Goal: Check status: Check status

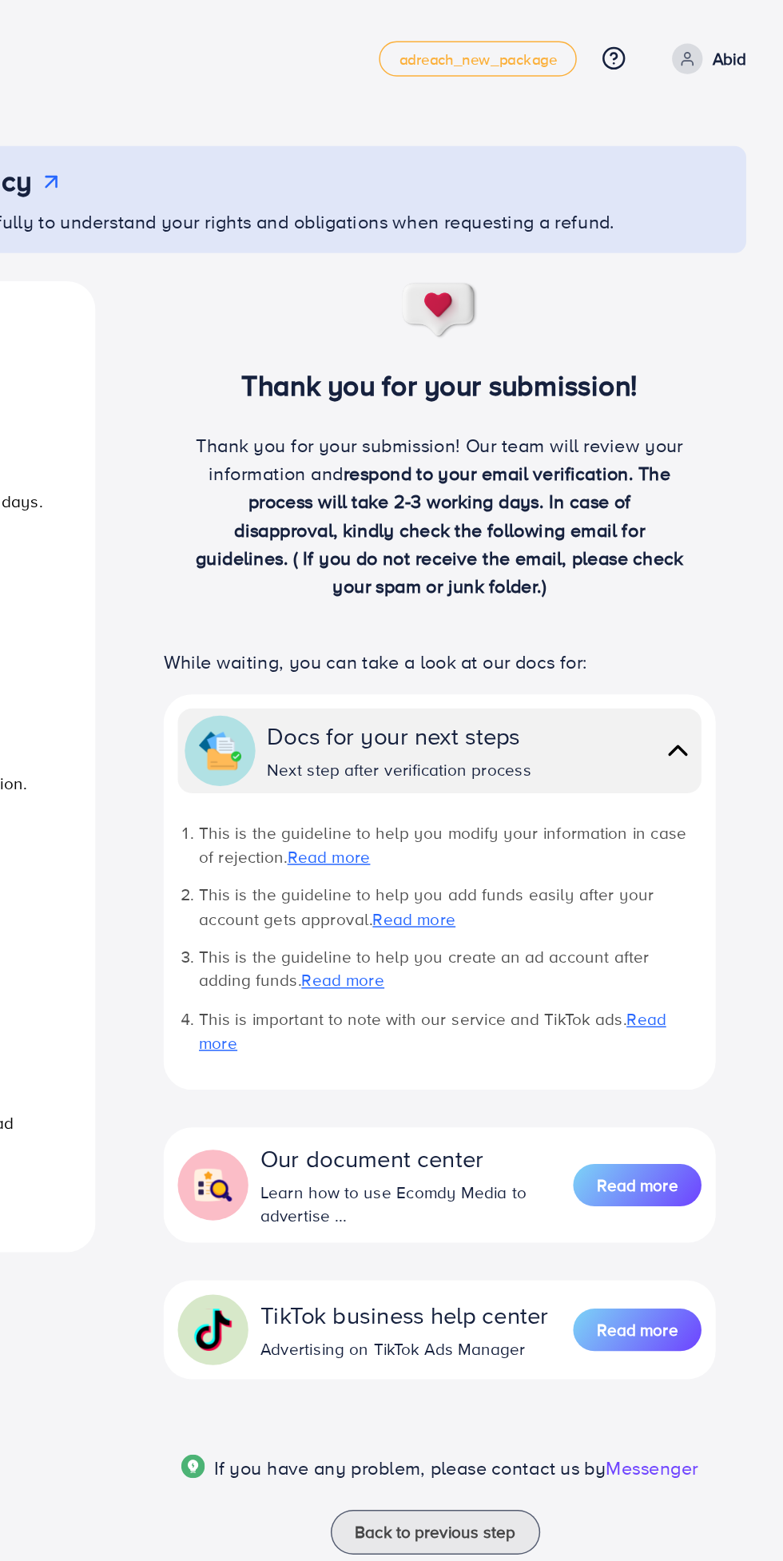
click at [752, 44] on p "Abid" at bounding box center [745, 39] width 23 height 19
click at [670, 92] on span "Log out" at bounding box center [661, 94] width 43 height 19
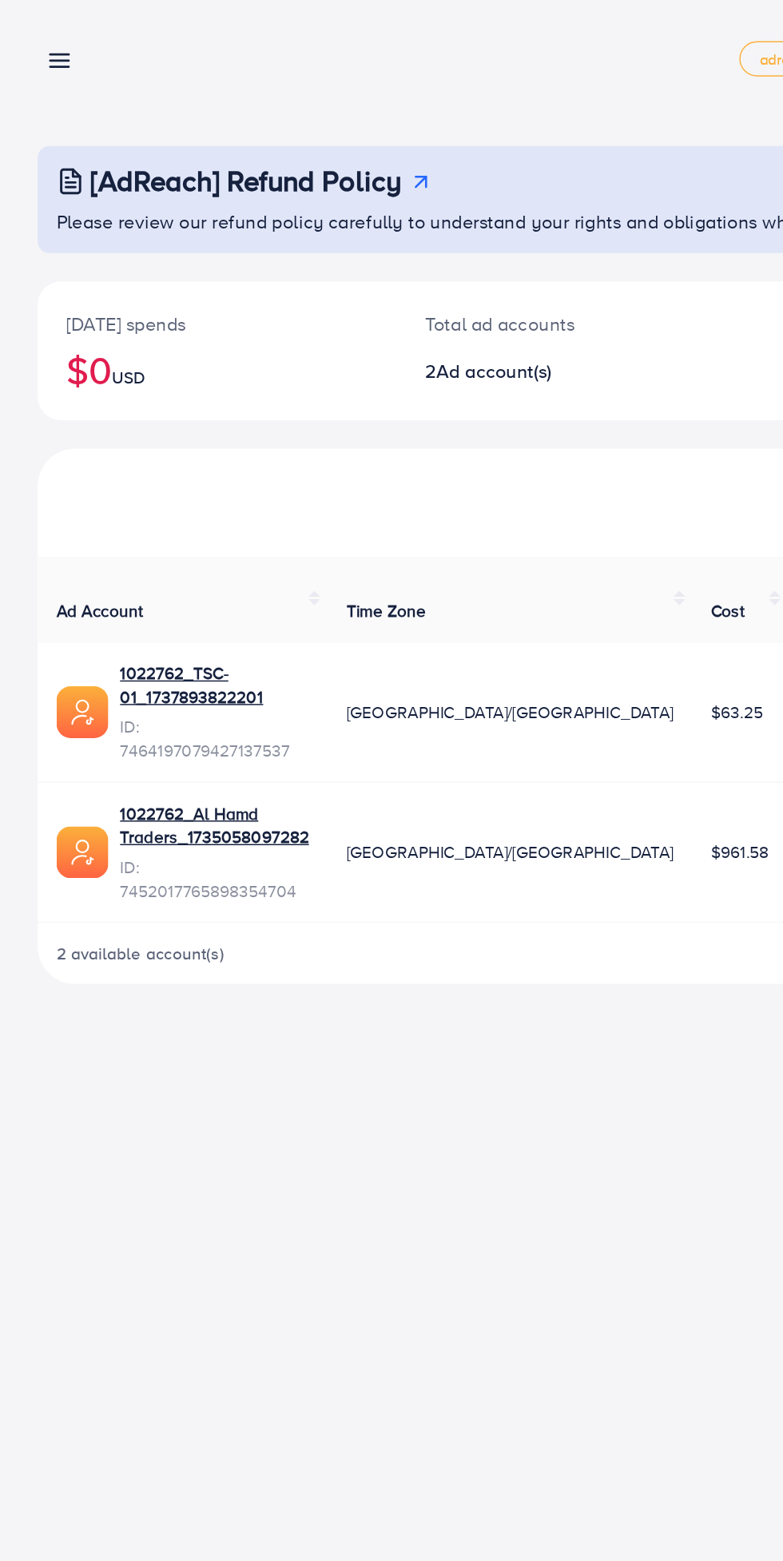
click at [31, 40] on link at bounding box center [37, 40] width 23 height 20
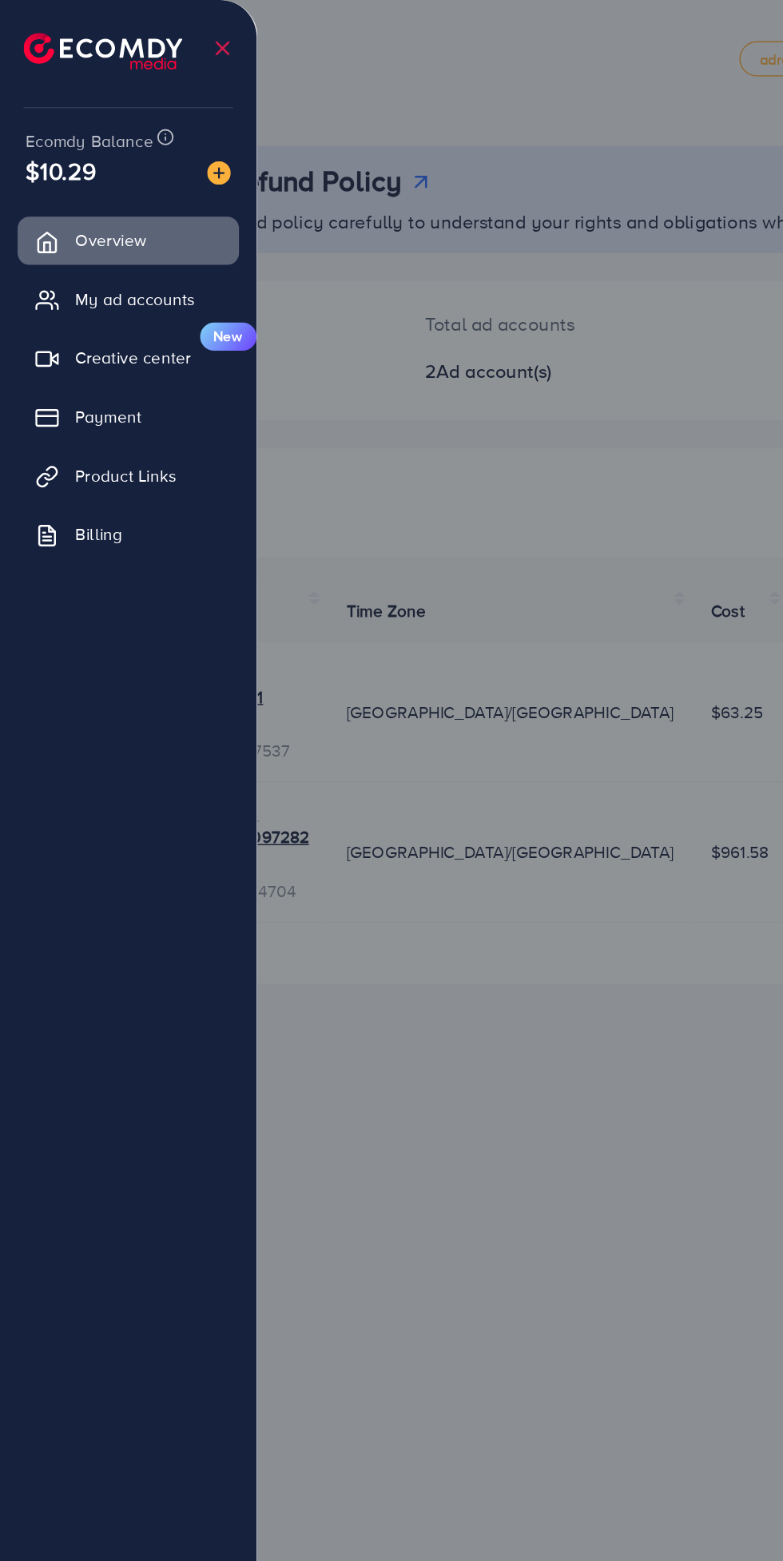
click at [54, 33] on img at bounding box center [70, 34] width 108 height 25
click at [93, 209] on span "My ad accounts" at bounding box center [91, 203] width 81 height 16
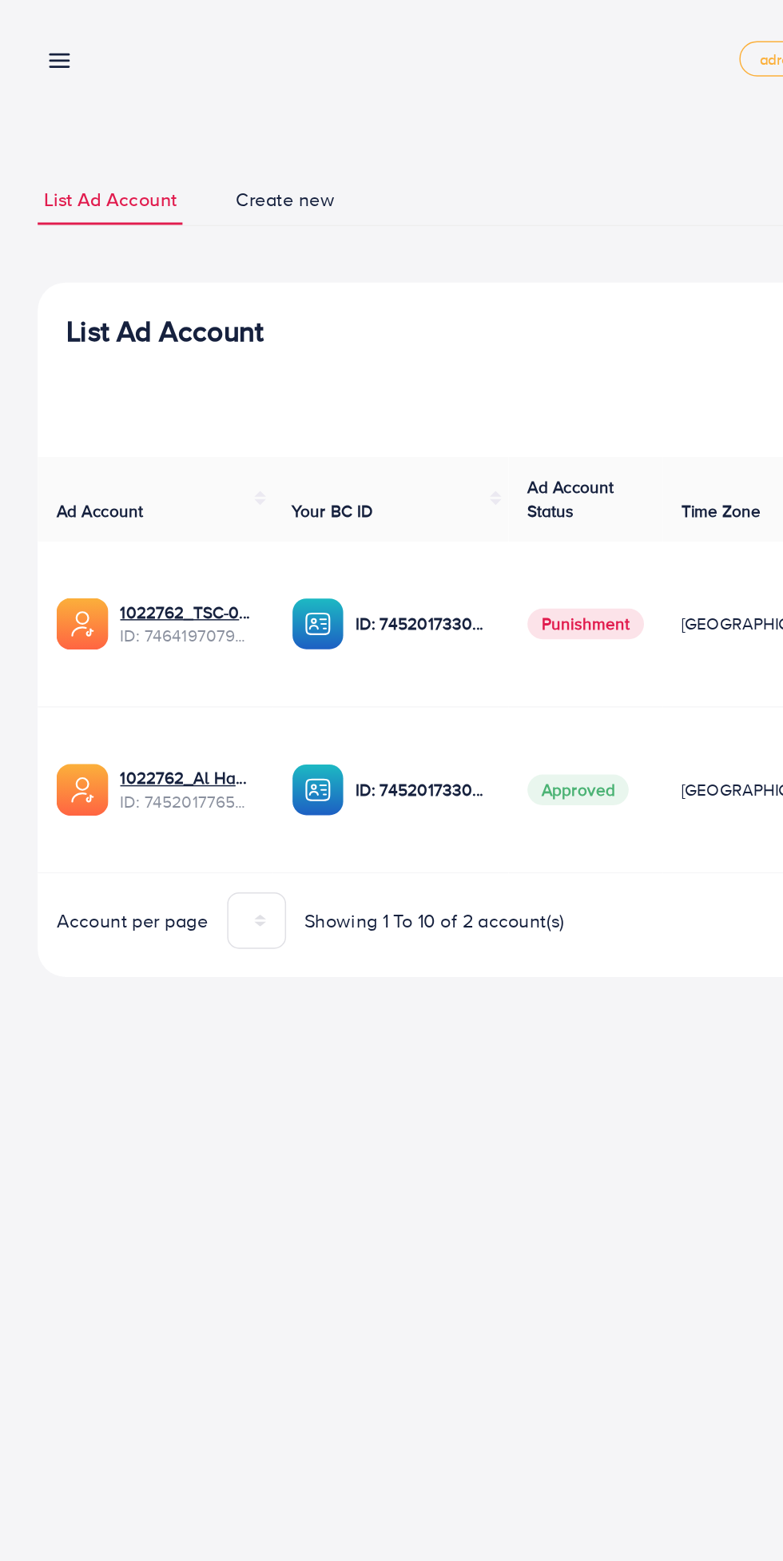
scroll to position [0, 34]
